Goal: Task Accomplishment & Management: Use online tool/utility

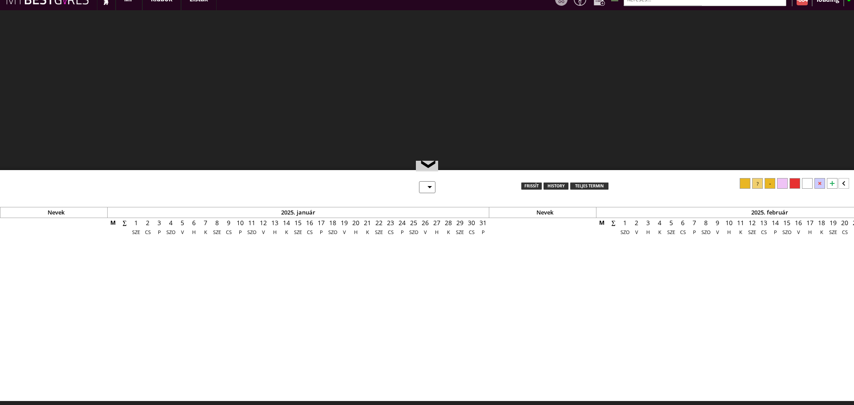
scroll to position [12, 0]
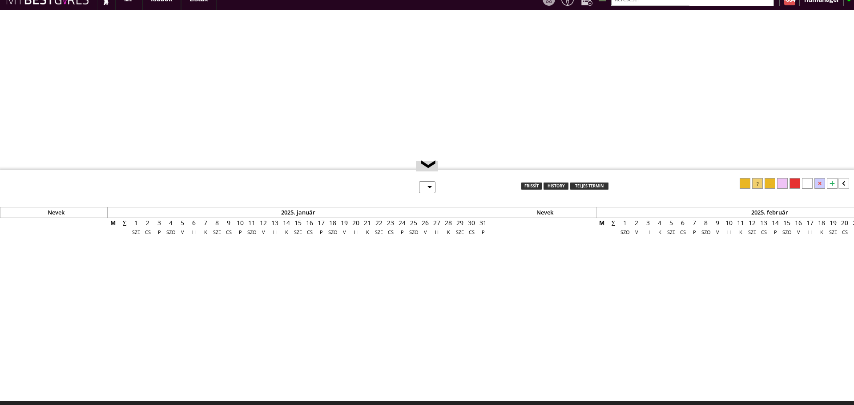
select select "0"
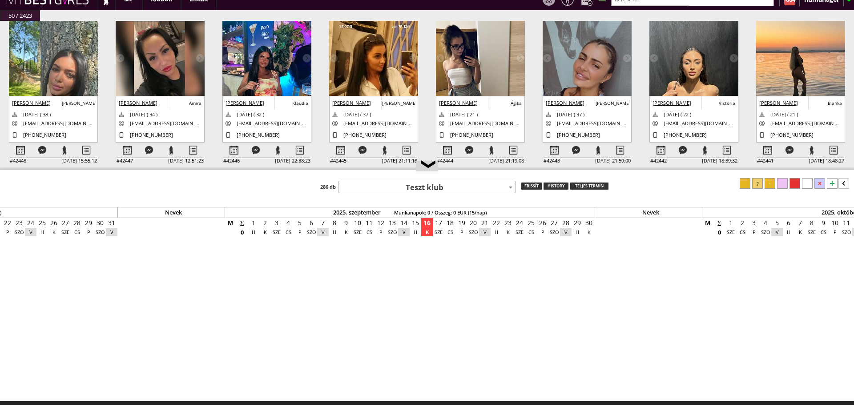
scroll to position [0, 0]
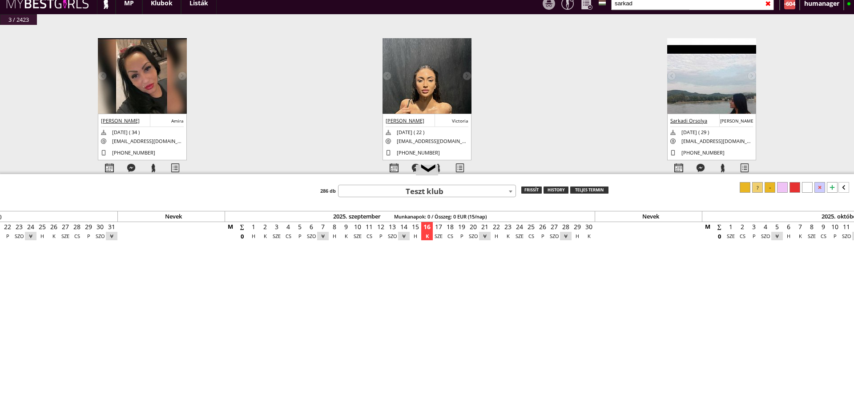
scroll to position [18, 0]
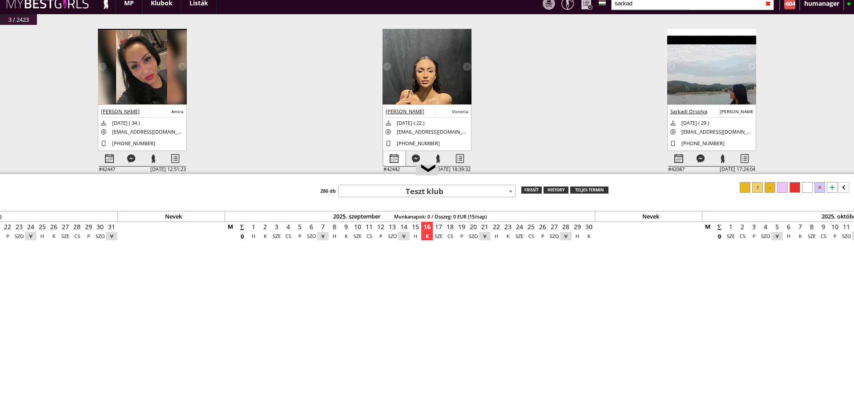
type input "sarkad"
click at [390, 151] on div at bounding box center [394, 159] width 22 height 16
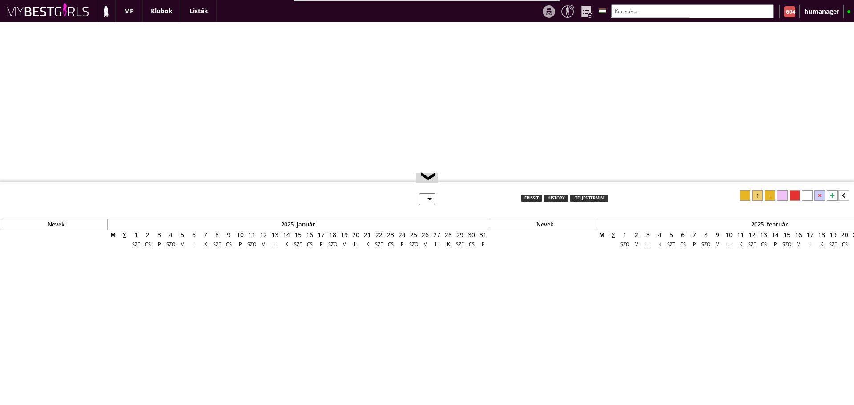
select select "0"
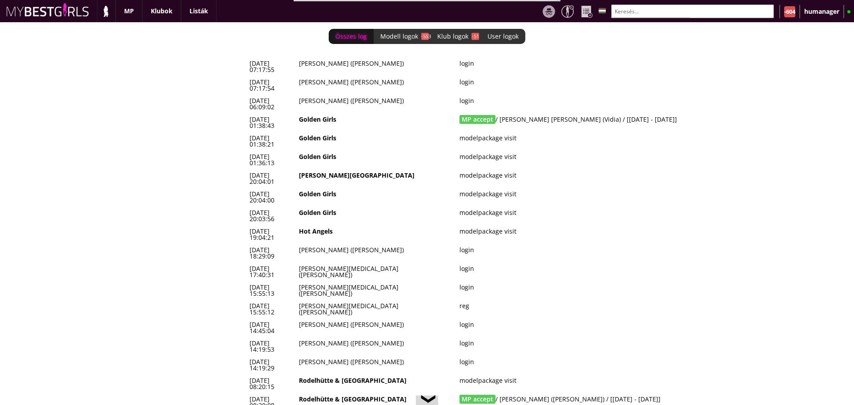
scroll to position [42, 0]
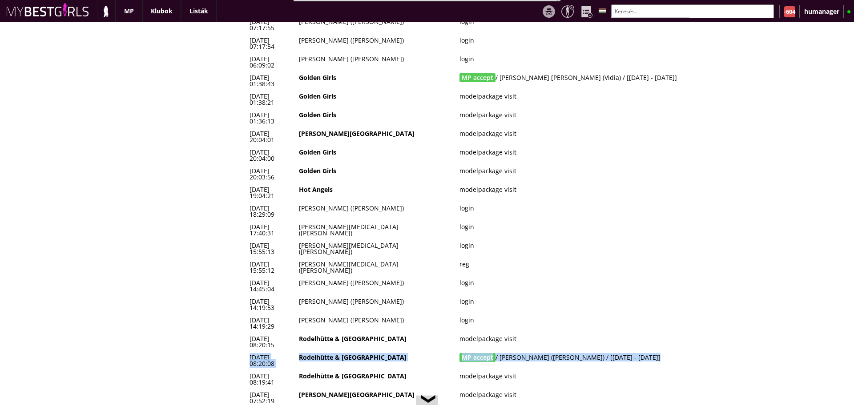
drag, startPoint x: 648, startPoint y: 243, endPoint x: 250, endPoint y: 248, distance: 398.4
click at [250, 352] on tr "2025-09-15 08:20:08 Rodelhütte & Hasenhütte MP accept / Szabó Tunde (Vivien) / …" at bounding box center [486, 361] width 480 height 19
copy tr "2025-09-15 08:20:08 Rodelhütte & Hasenhütte MP accept / Szabó Tunde (Vivien) / …"
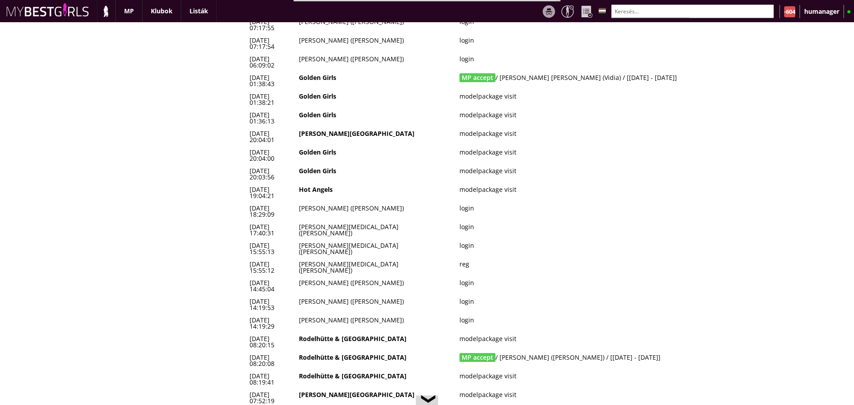
click at [243, 305] on div "Összes log Modell logok -553 Klub logok -51 User logok 0 2025-09-16 07:17:55 Ni…" at bounding box center [427, 213] width 854 height 383
